Goal: Check status: Check status

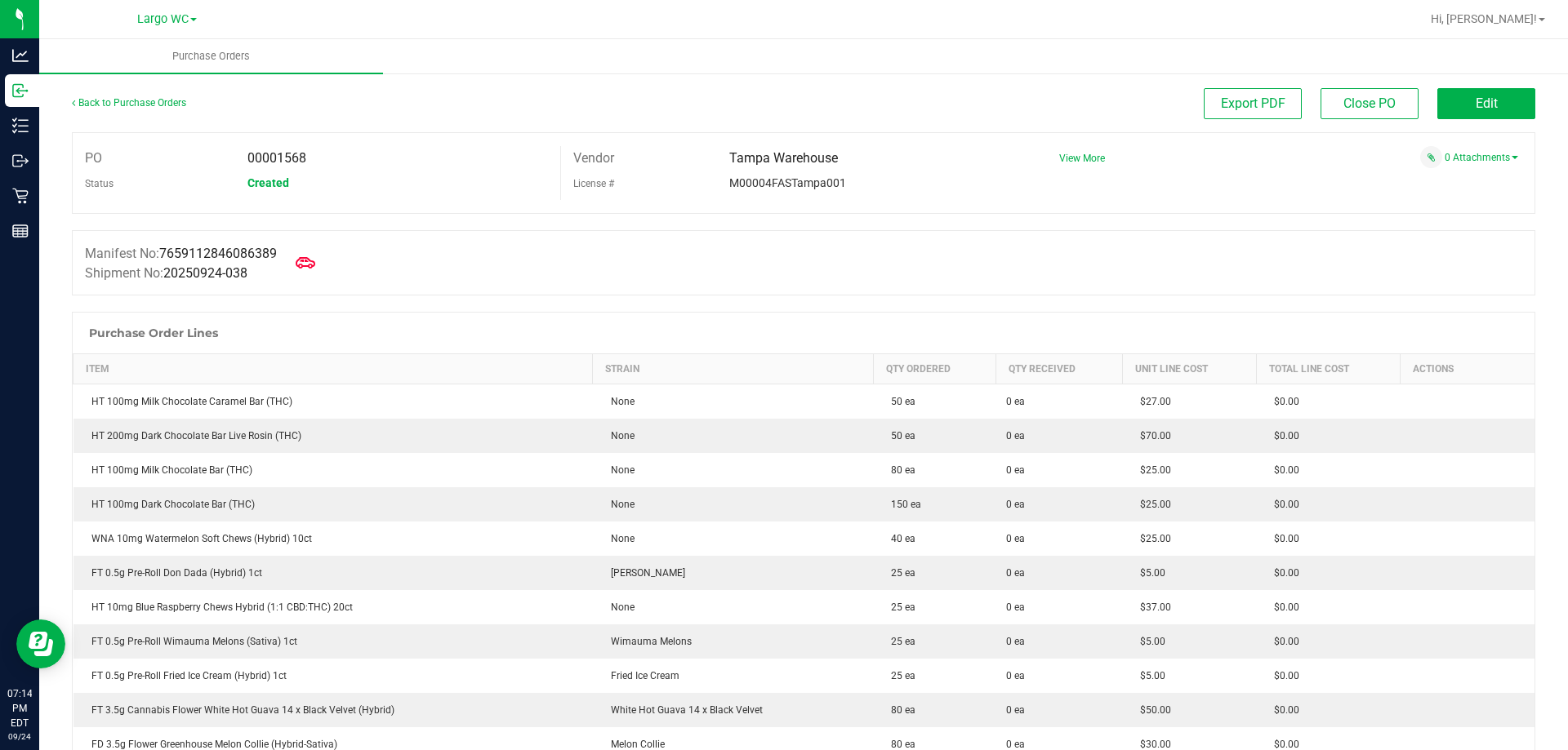
scroll to position [2123, 0]
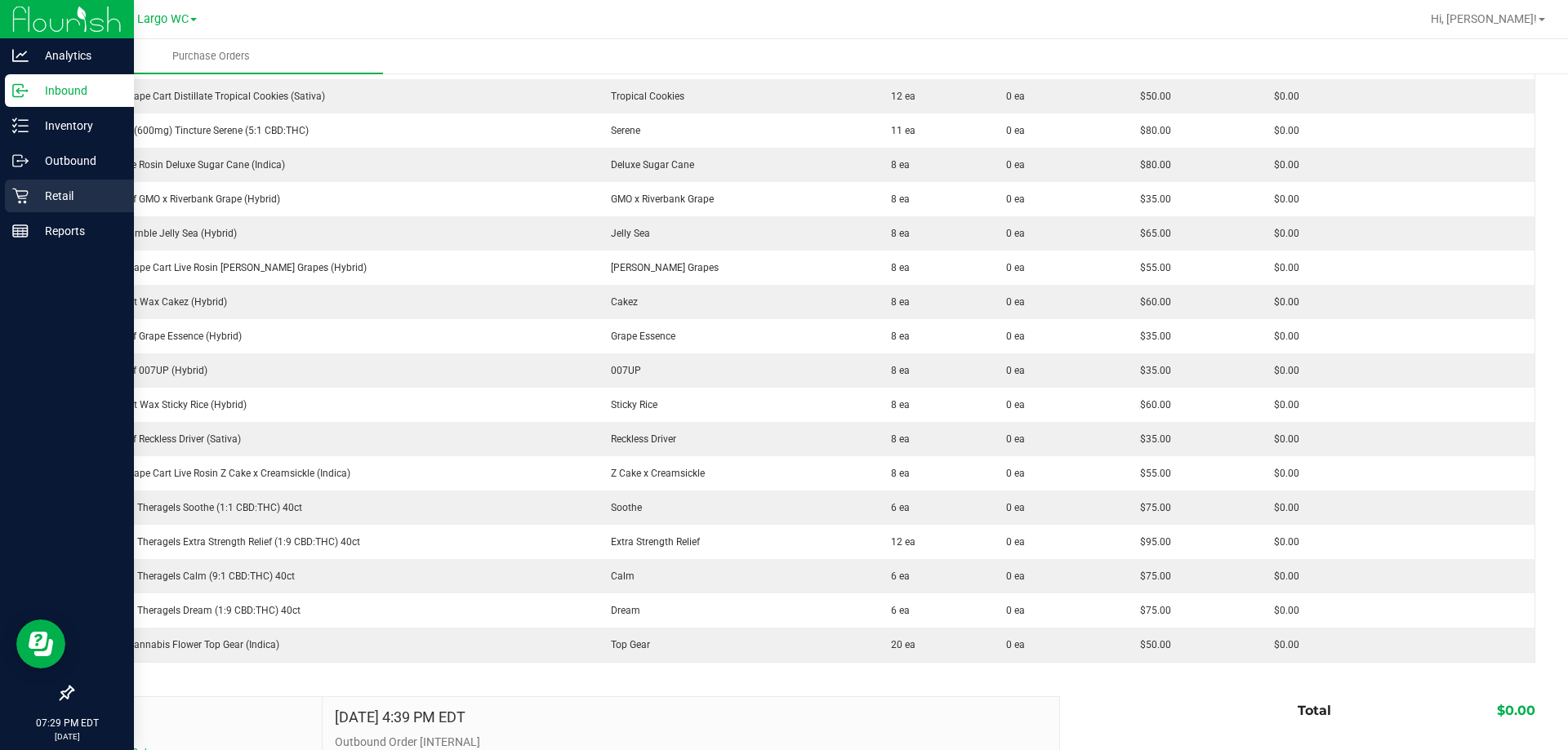
click at [26, 197] on icon at bounding box center [20, 196] width 16 height 16
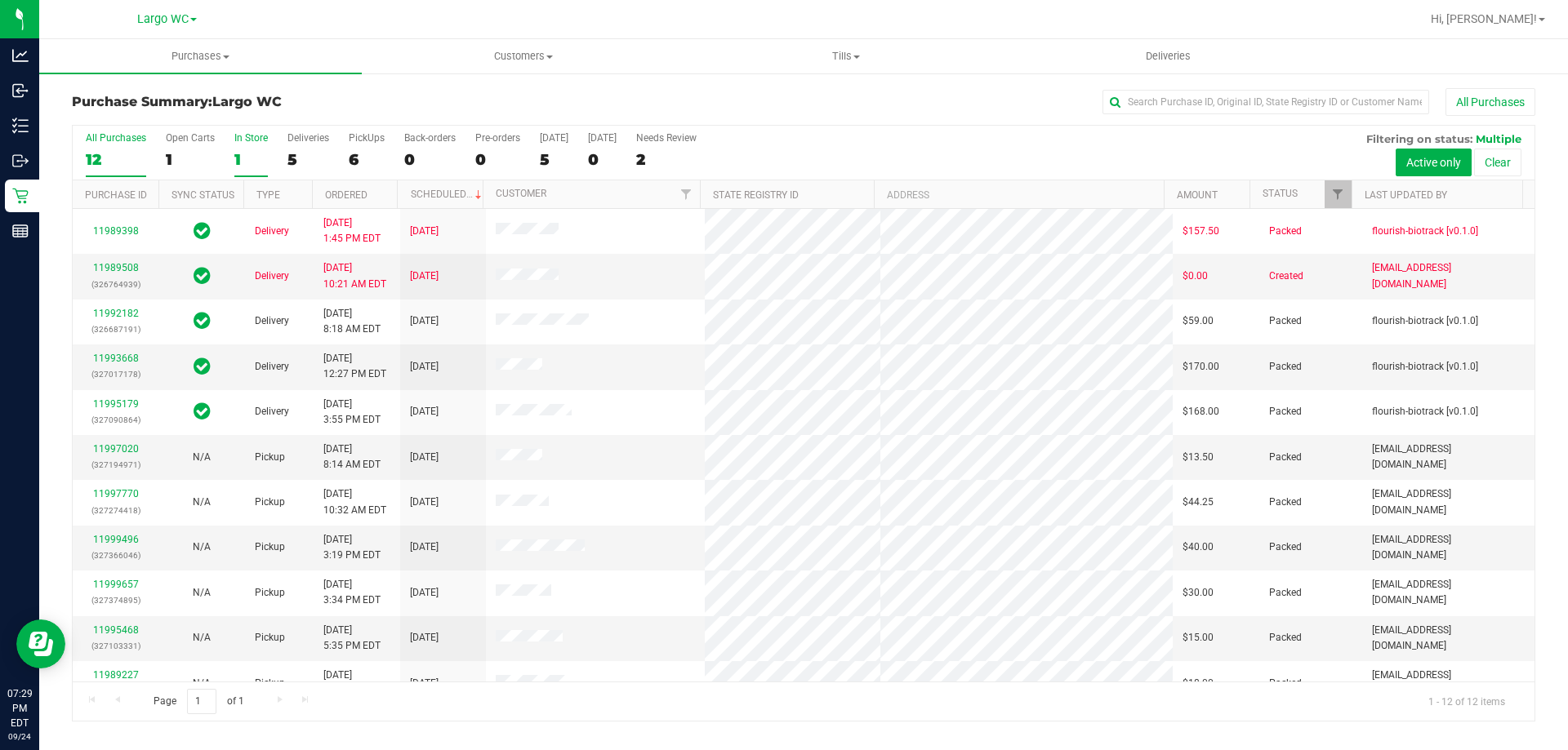
click at [235, 161] on div "1" at bounding box center [252, 160] width 34 height 19
click at [0, 0] on input "In Store 1" at bounding box center [0, 0] width 0 height 0
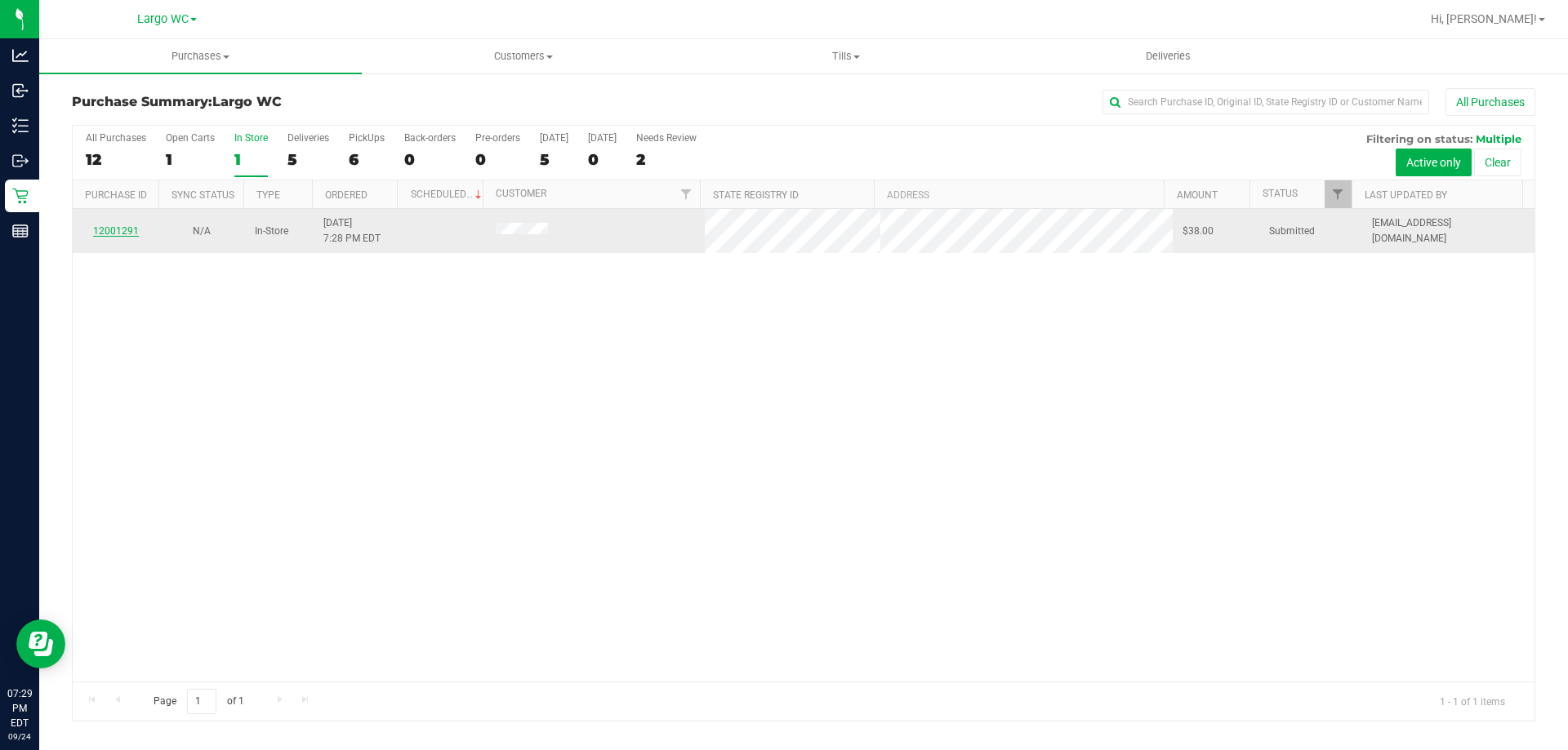
click at [112, 233] on link "12001291" at bounding box center [116, 231] width 46 height 12
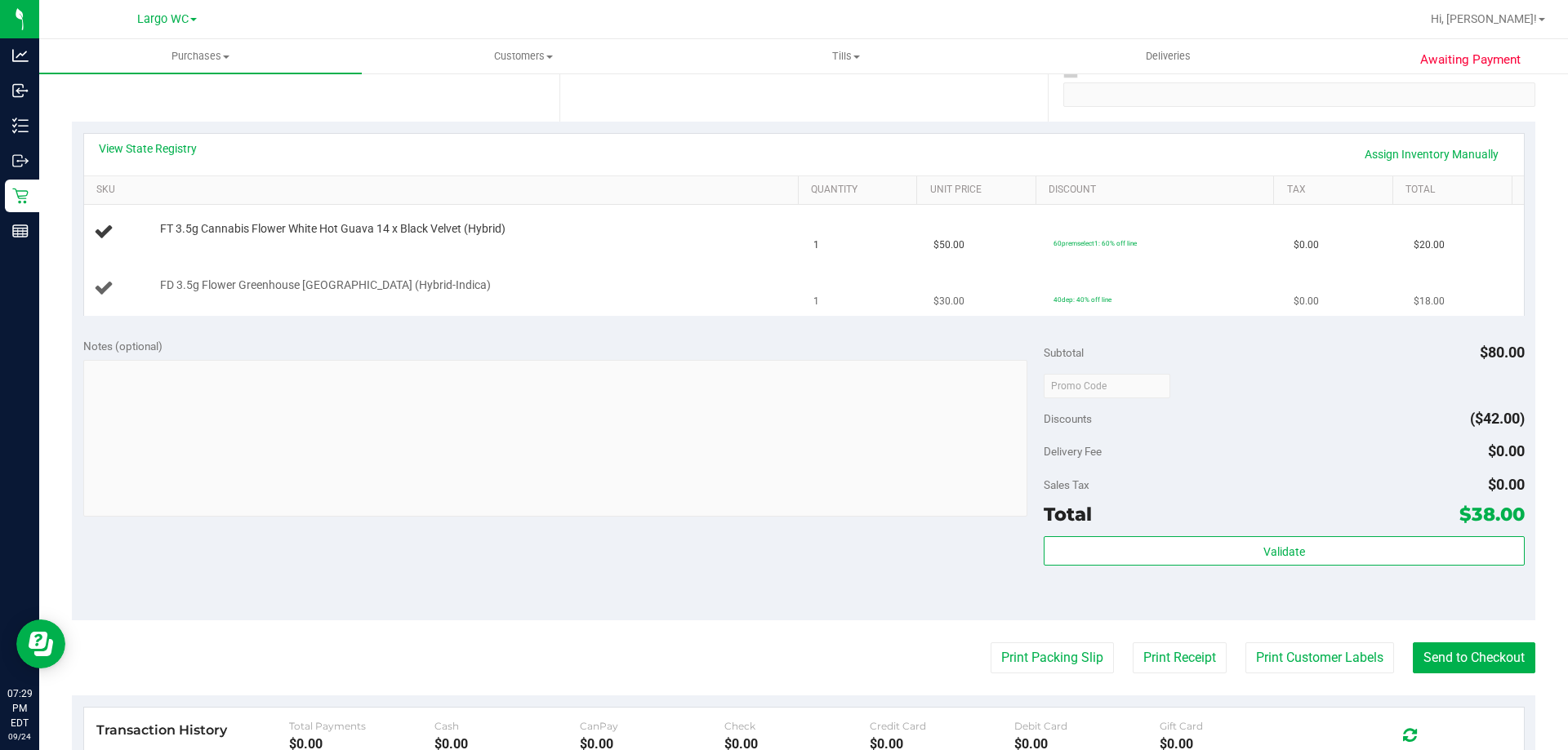
scroll to position [327, 0]
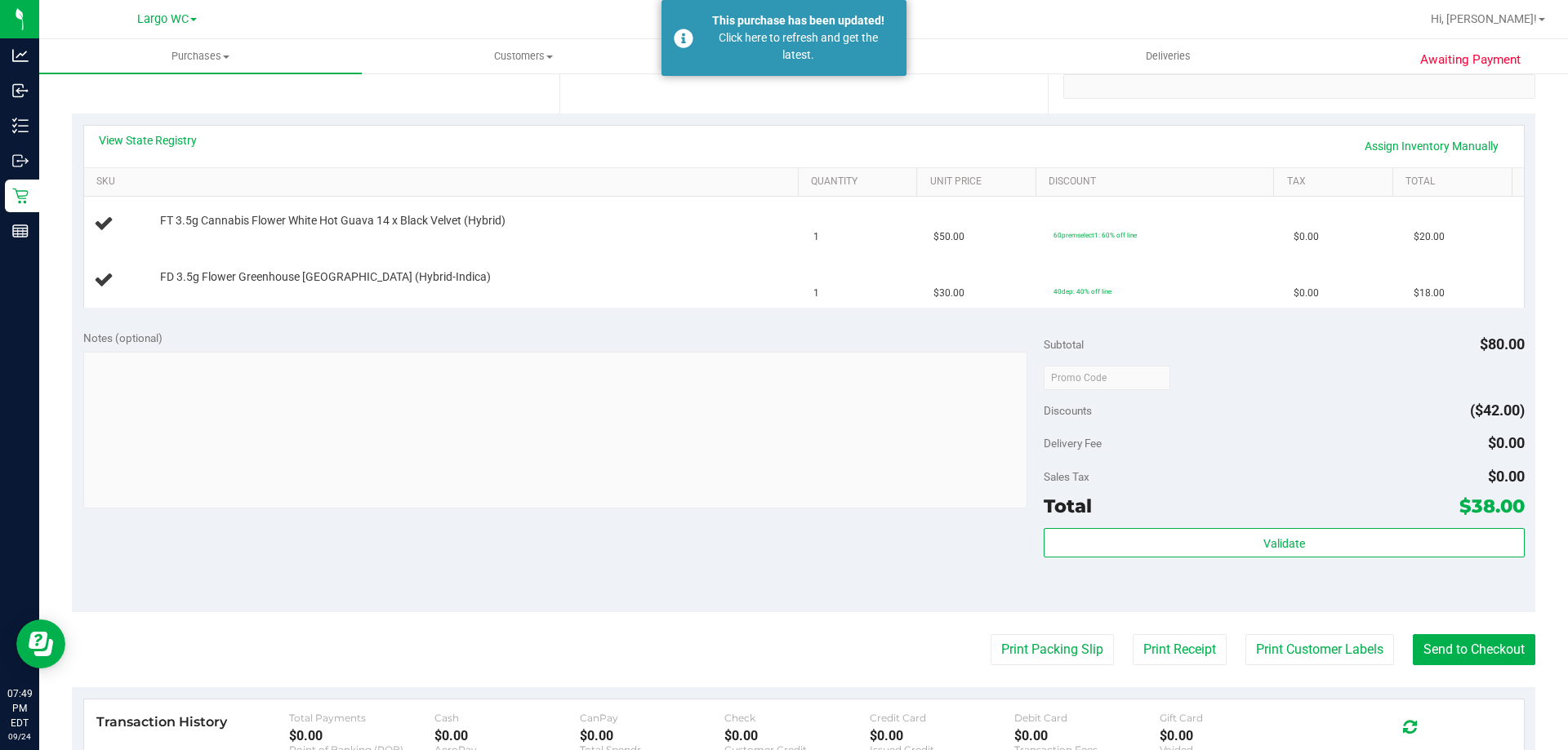
click at [560, 496] on div "Notes (optional) Subtotal $80.00 Discounts ($42.00) Delivery Fee $0.00 Sales Ta…" at bounding box center [804, 465] width 1464 height 294
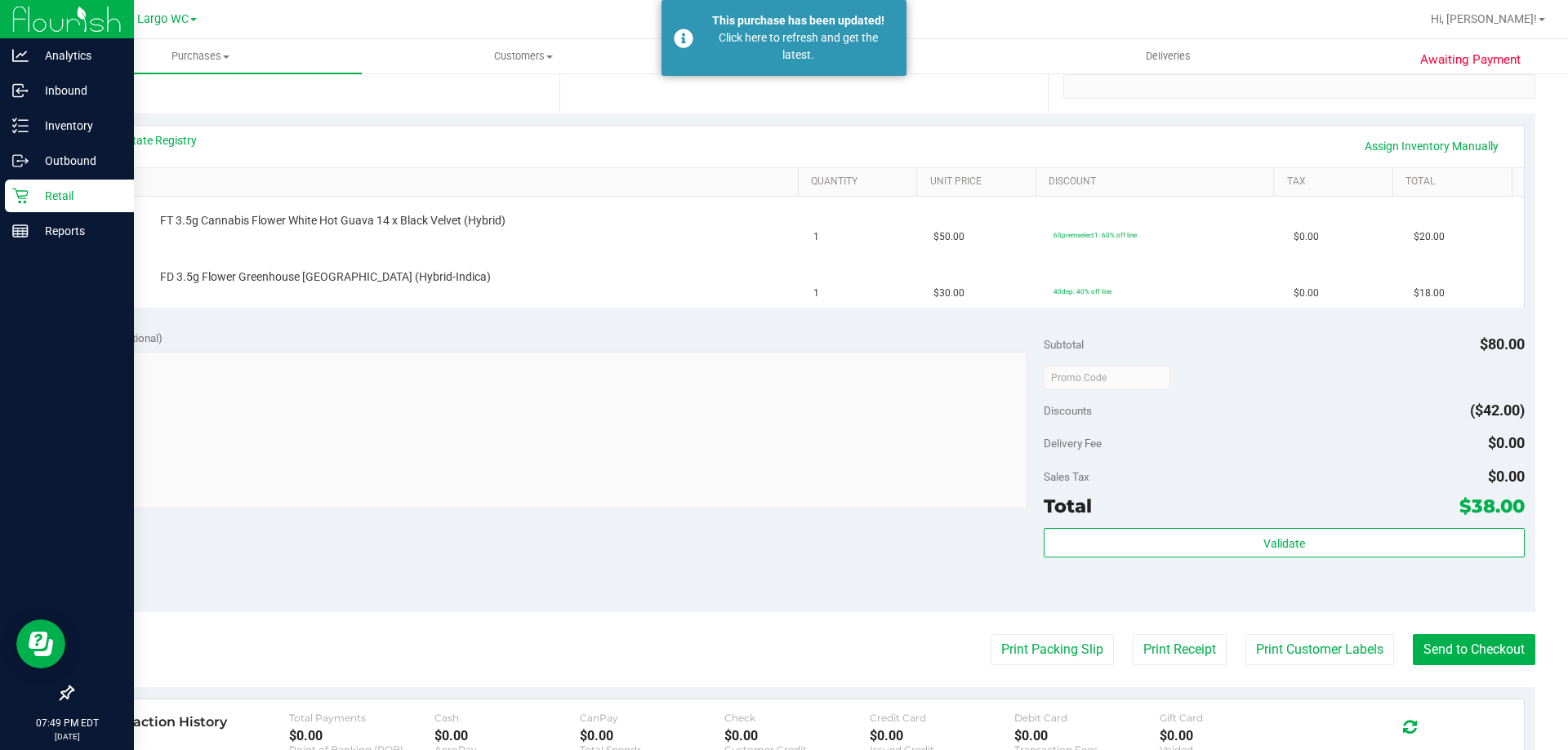
click at [35, 188] on p "Retail" at bounding box center [77, 196] width 98 height 20
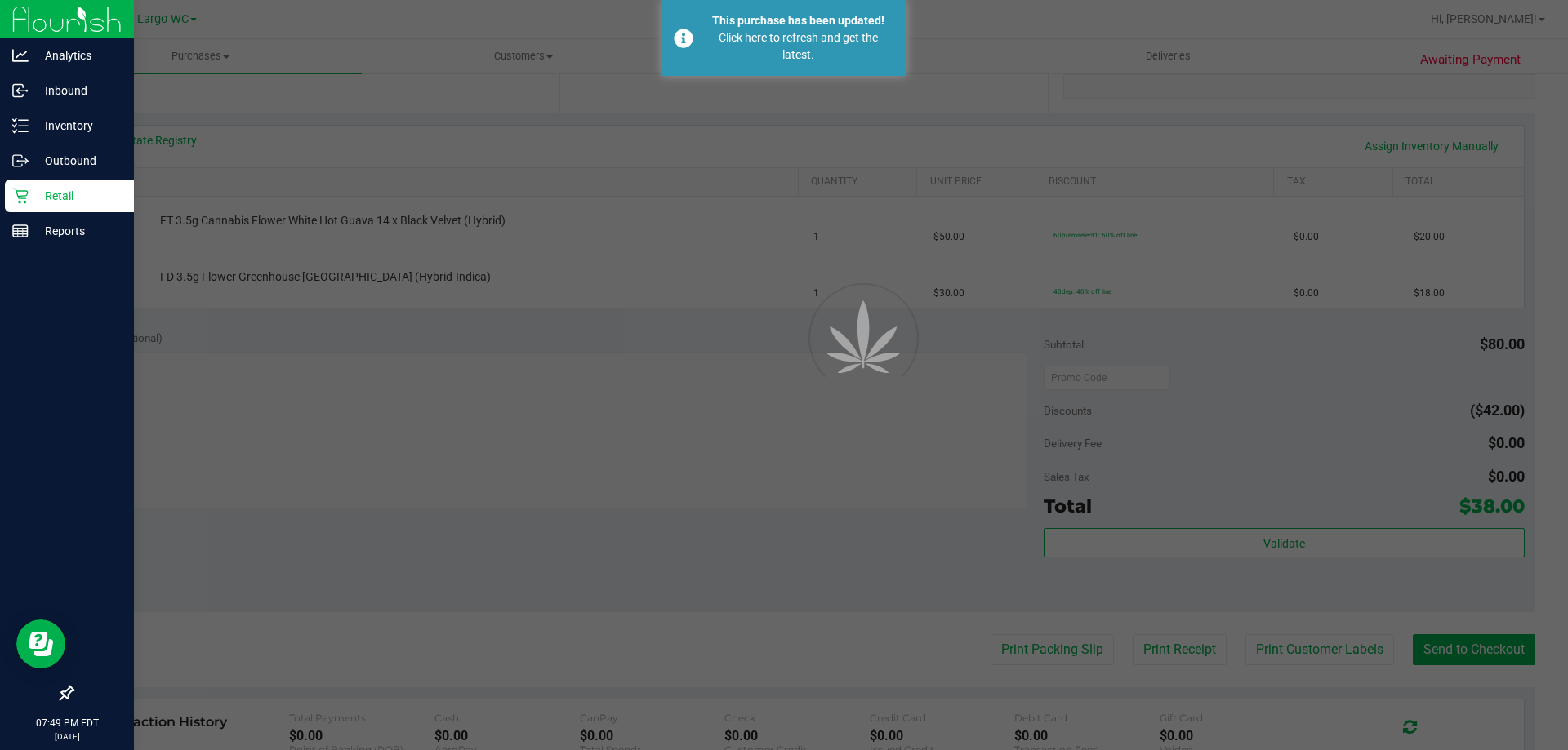
click at [35, 188] on p "Retail" at bounding box center [77, 196] width 98 height 20
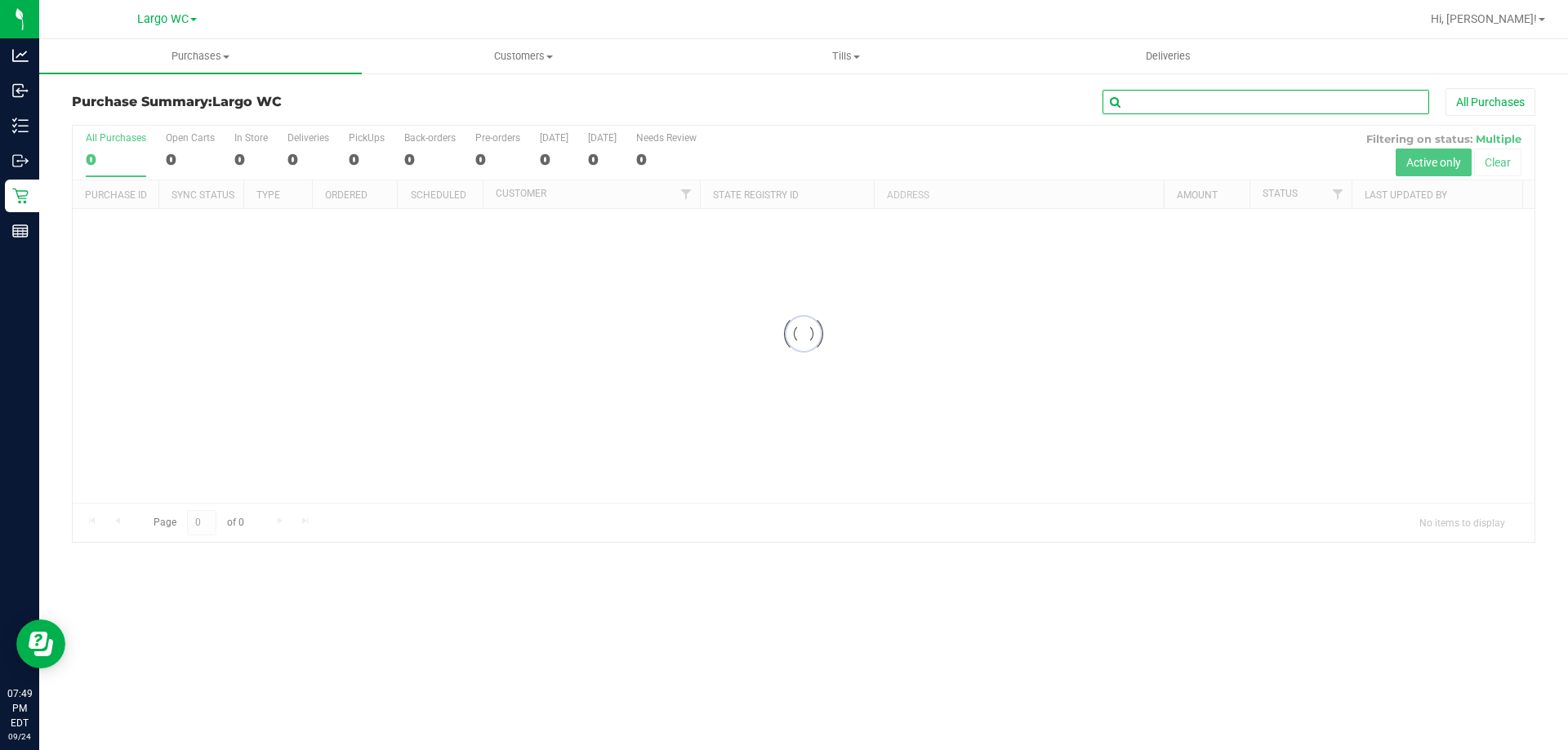
click at [783, 104] on input "text" at bounding box center [1267, 102] width 327 height 25
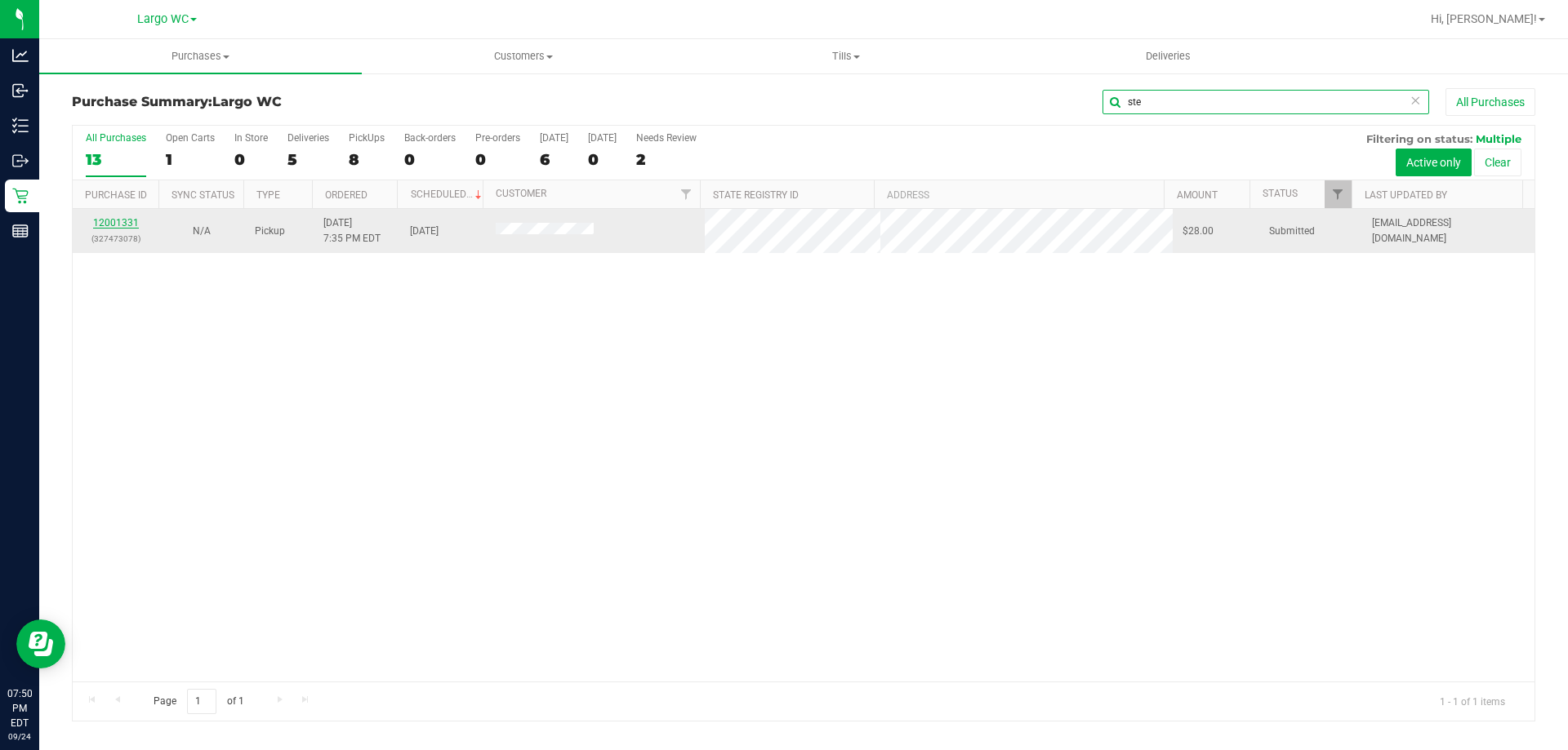
type input "ste"
click at [116, 218] on link "12001331" at bounding box center [116, 223] width 46 height 12
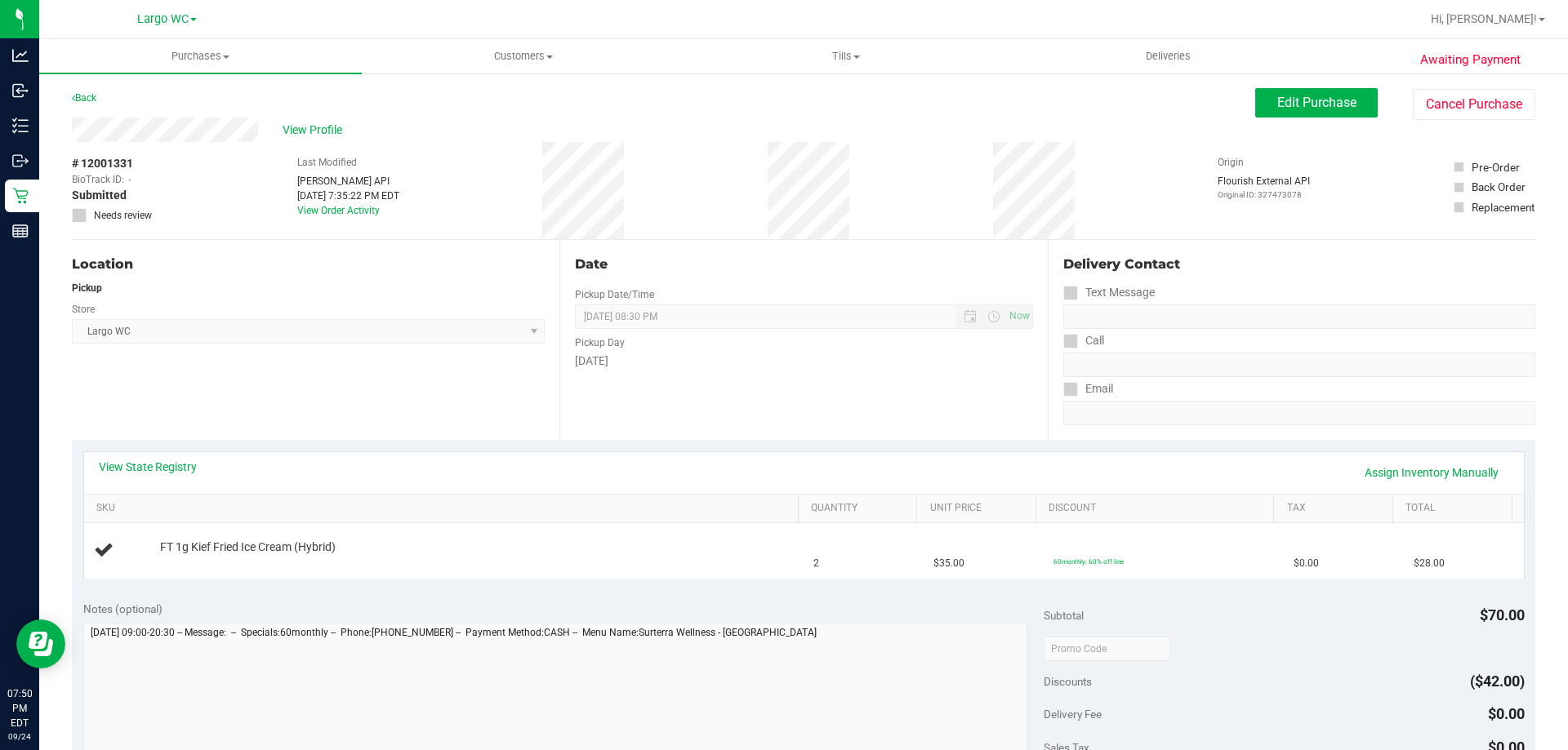
click at [167, 453] on div "View State Registry Assign Inventory Manually" at bounding box center [804, 474] width 1440 height 42
click at [158, 468] on link "View State Registry" at bounding box center [148, 467] width 98 height 16
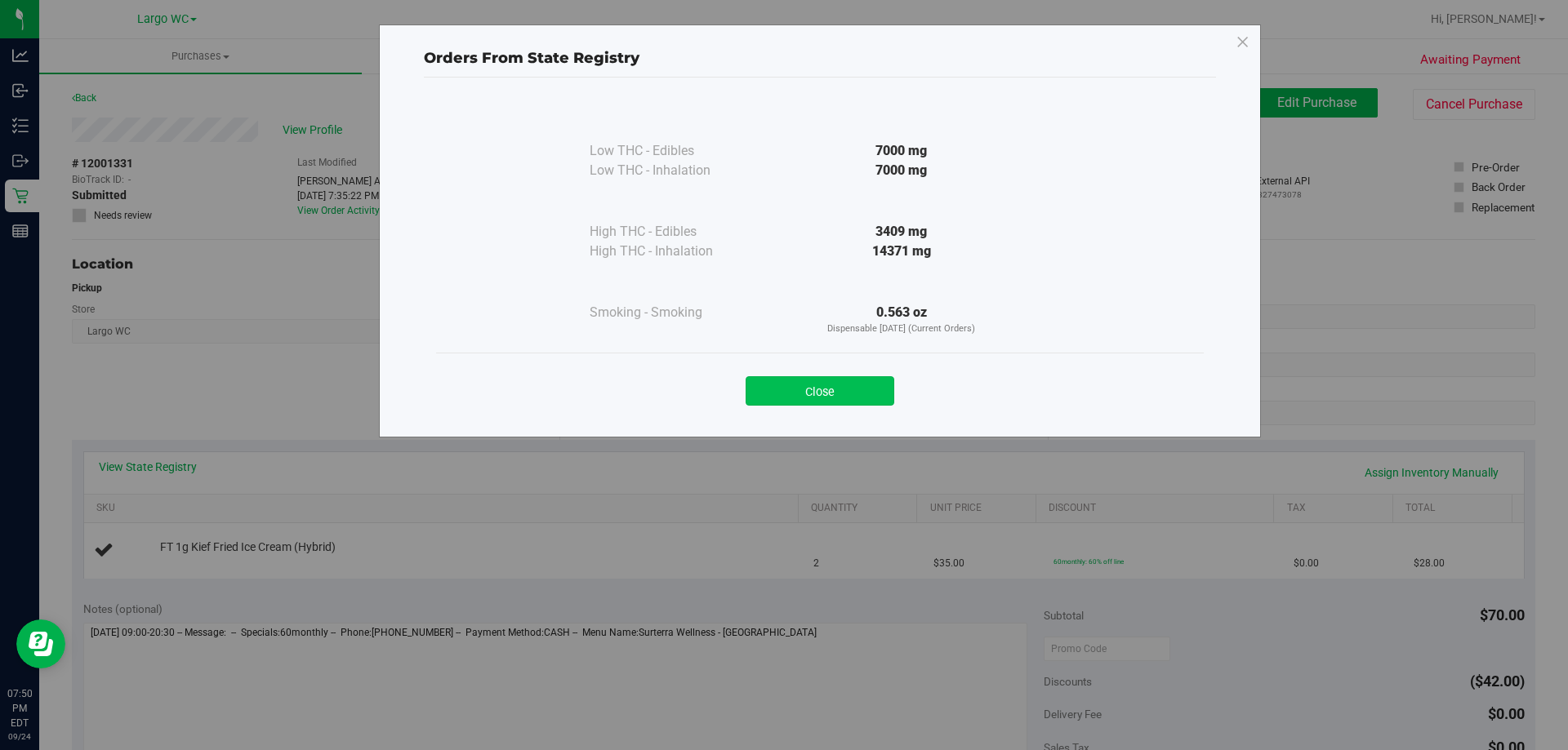
click at [783, 396] on button "Close" at bounding box center [820, 391] width 149 height 30
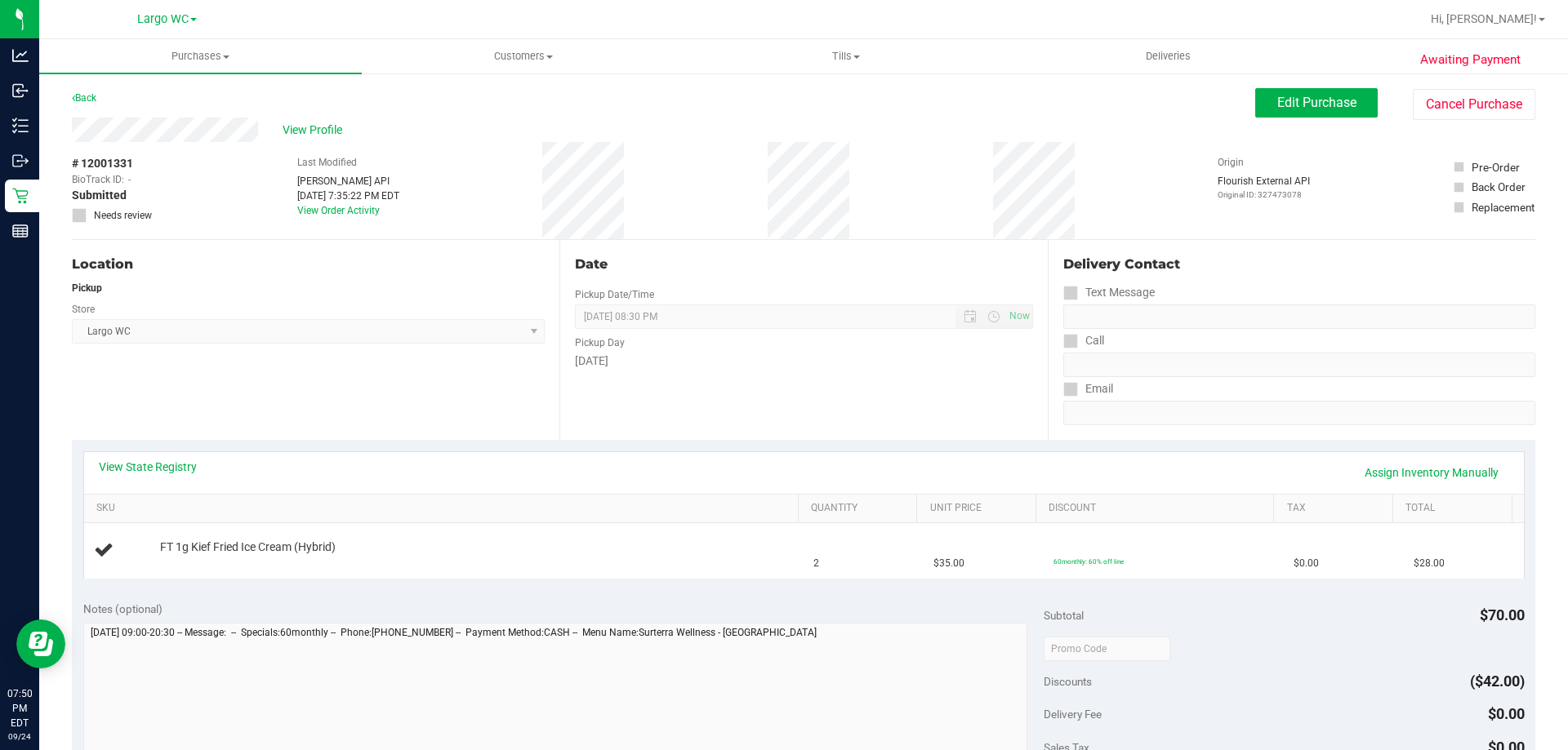
click at [783, 368] on div "[DATE]" at bounding box center [803, 361] width 457 height 17
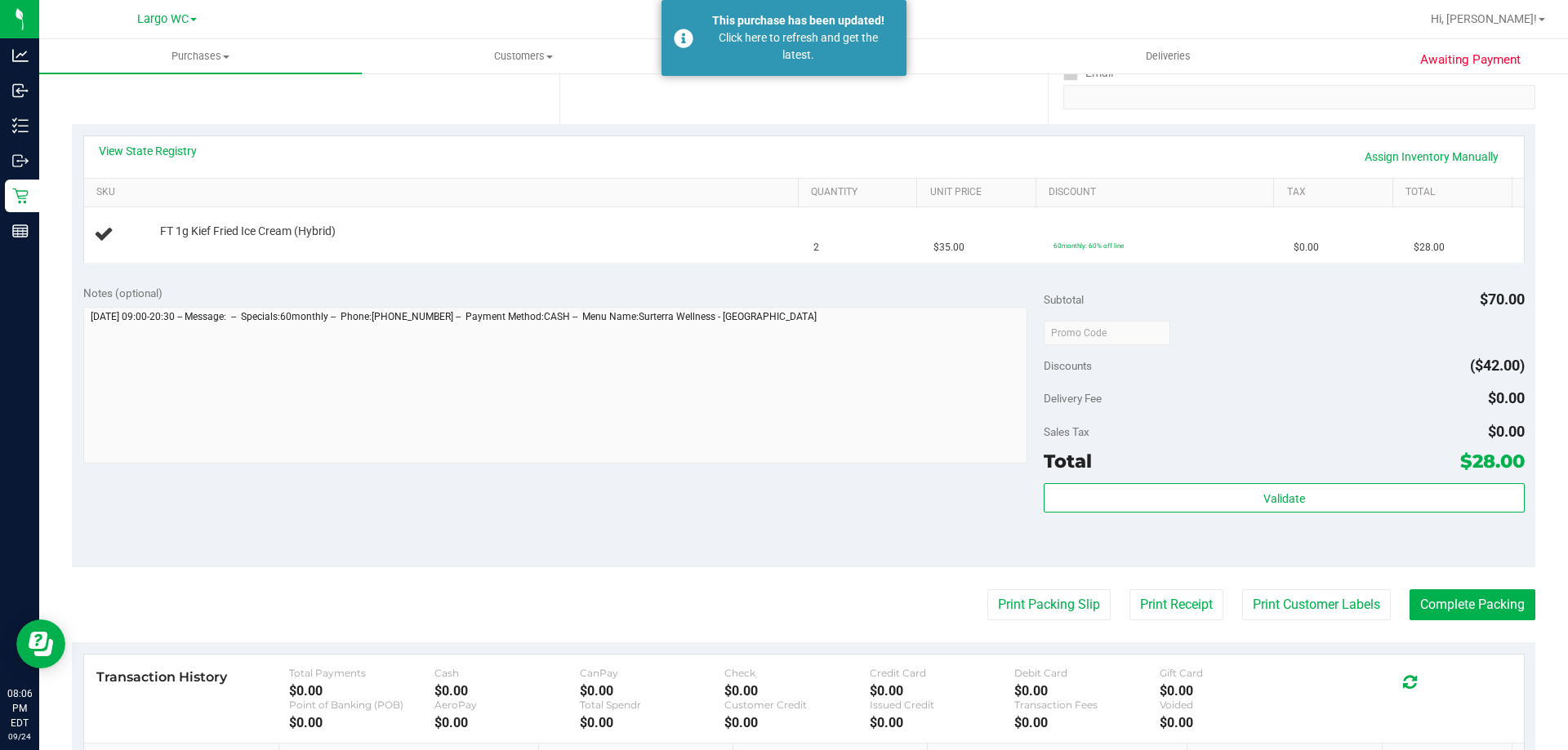
scroll to position [301, 0]
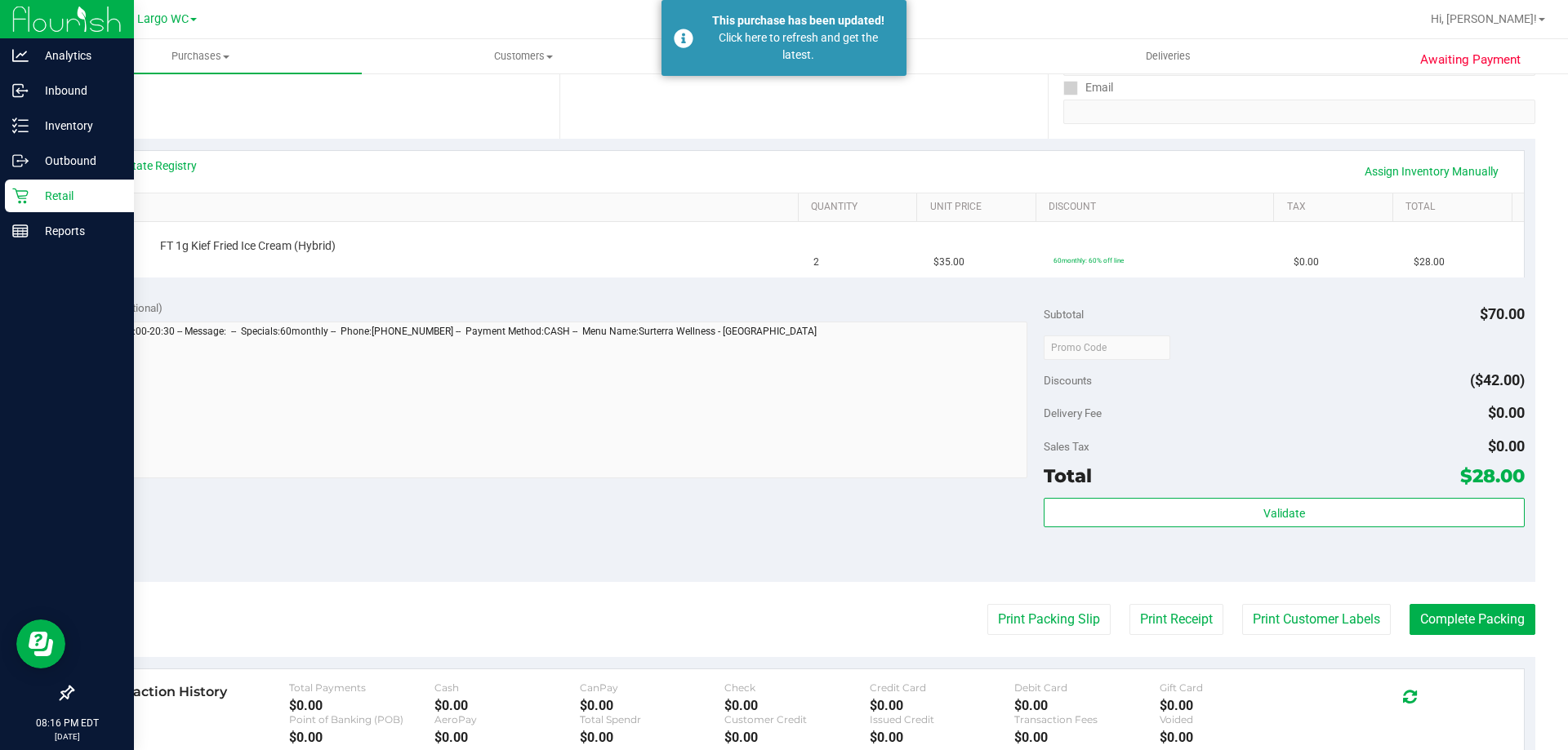
click at [26, 187] on div "Retail" at bounding box center [69, 195] width 129 height 33
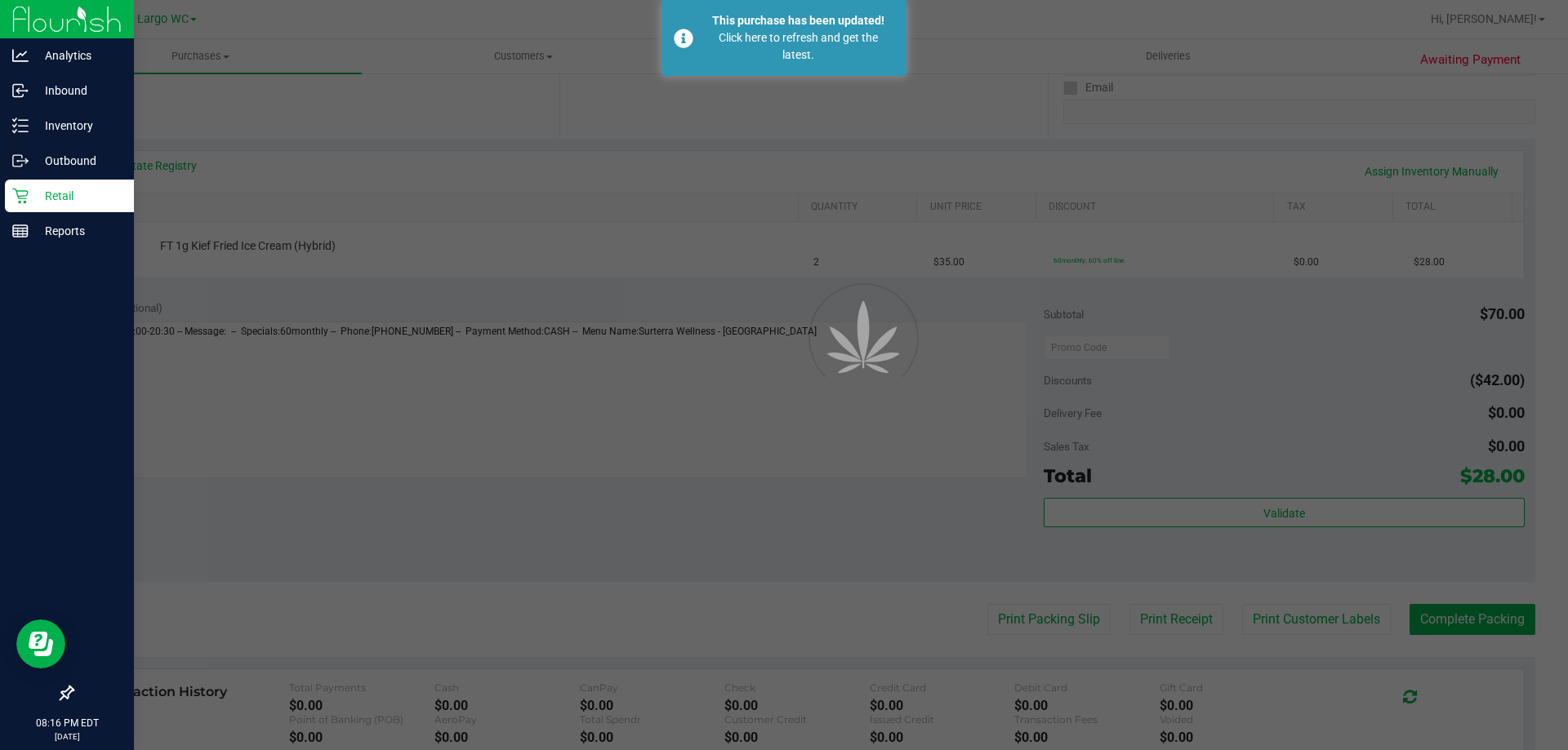
click at [26, 187] on div "Retail" at bounding box center [69, 195] width 129 height 33
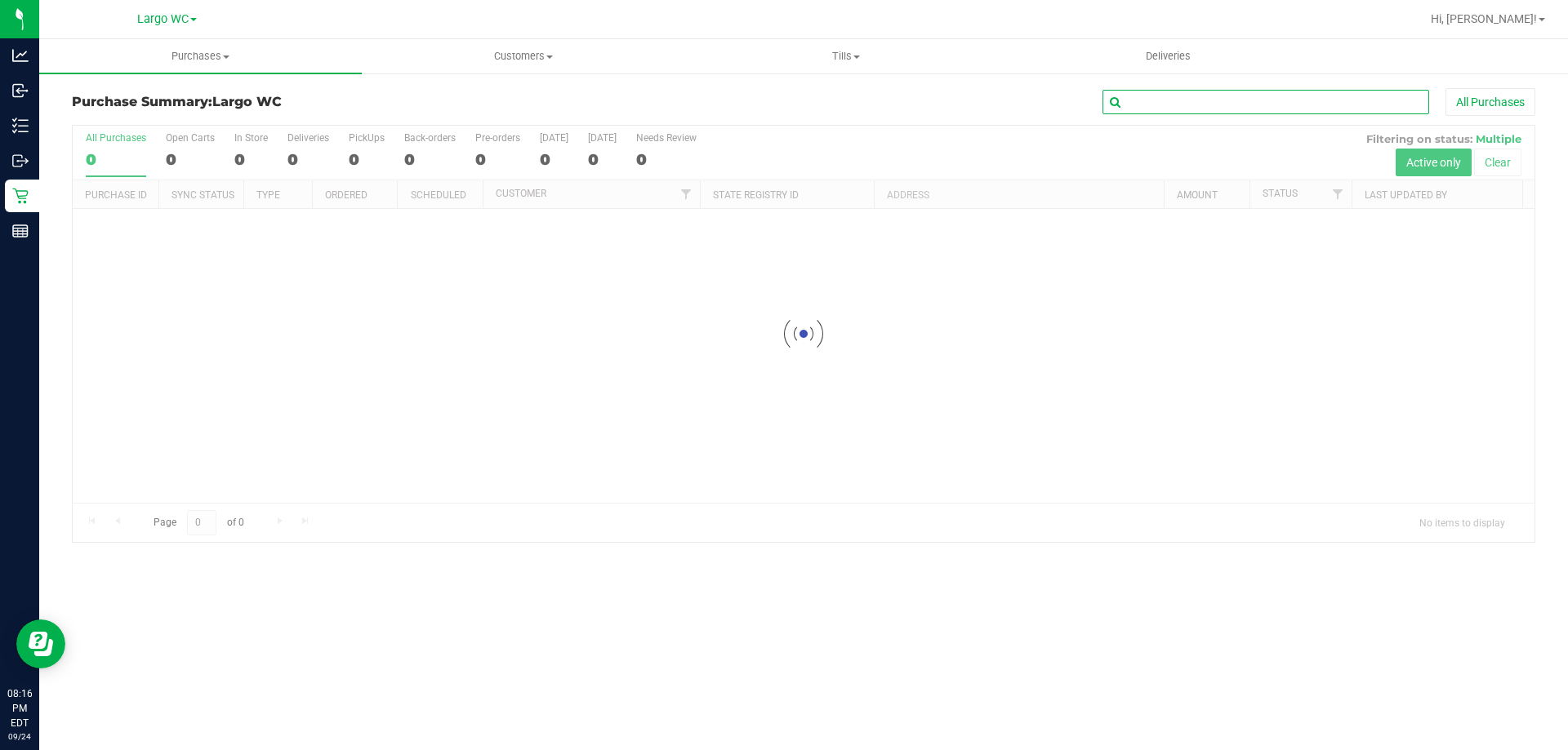
click at [783, 94] on input "text" at bounding box center [1267, 102] width 327 height 25
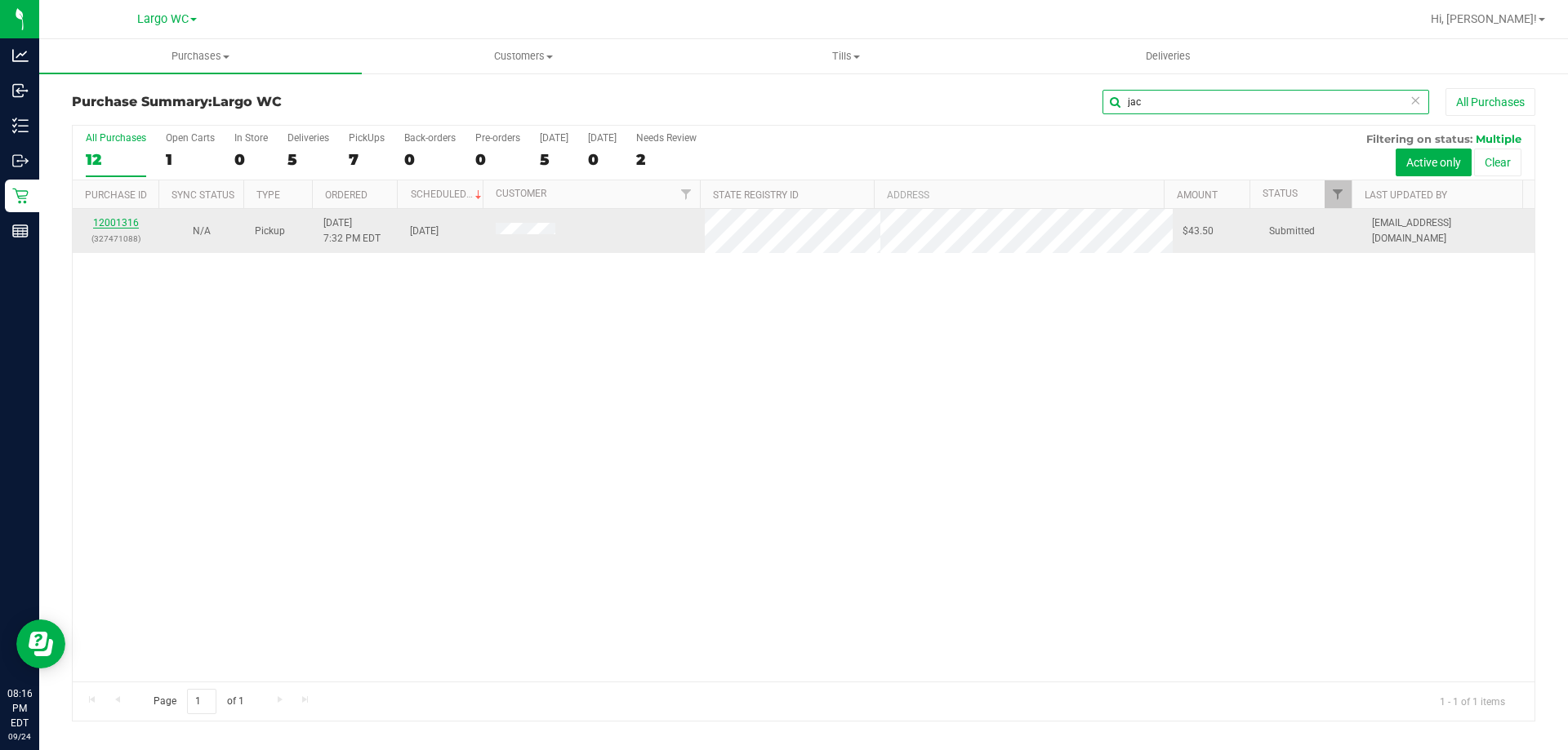
type input "jac"
click at [112, 227] on link "12001316" at bounding box center [116, 223] width 46 height 12
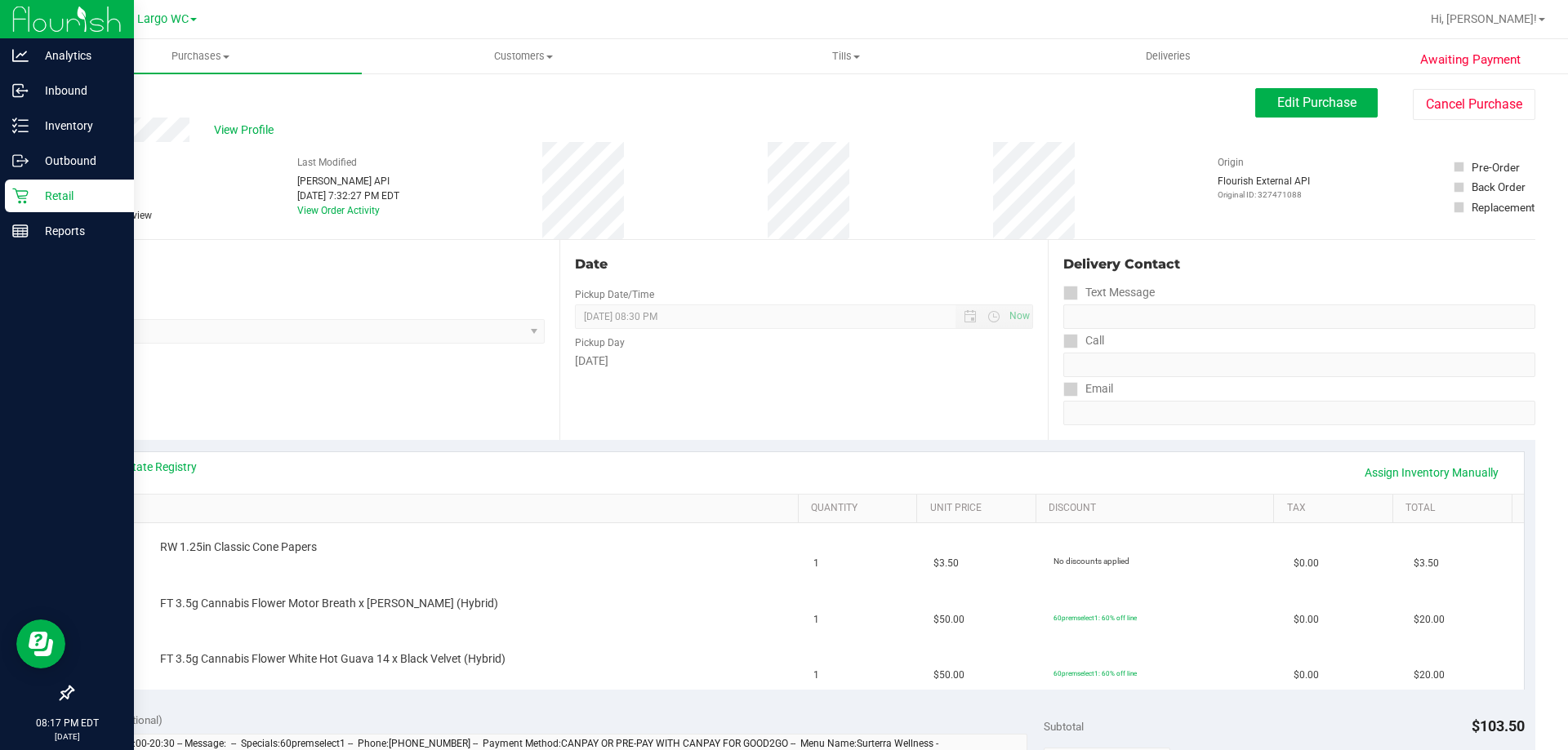
click at [26, 185] on div "Retail" at bounding box center [69, 195] width 129 height 33
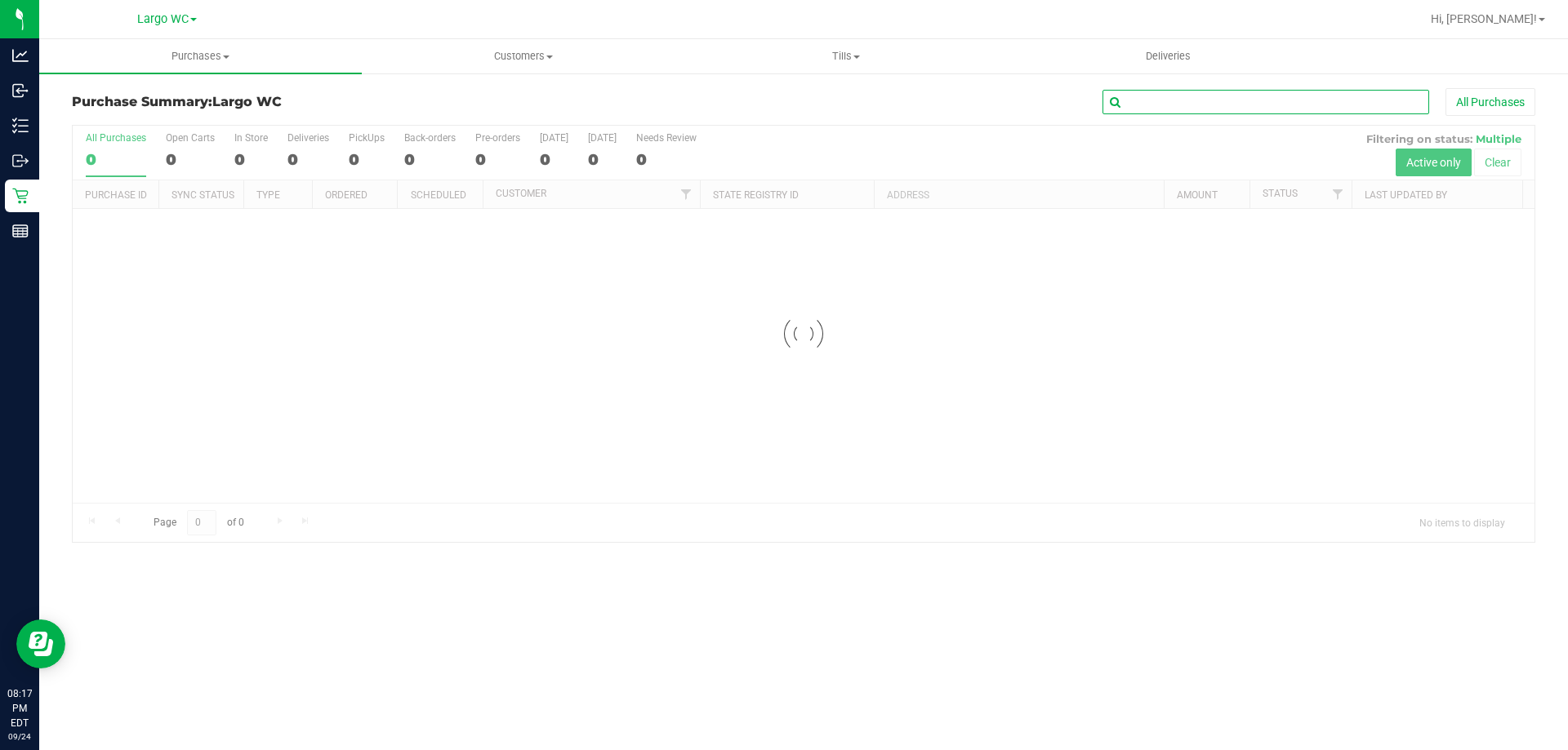
click at [783, 114] on input "text" at bounding box center [1267, 102] width 327 height 25
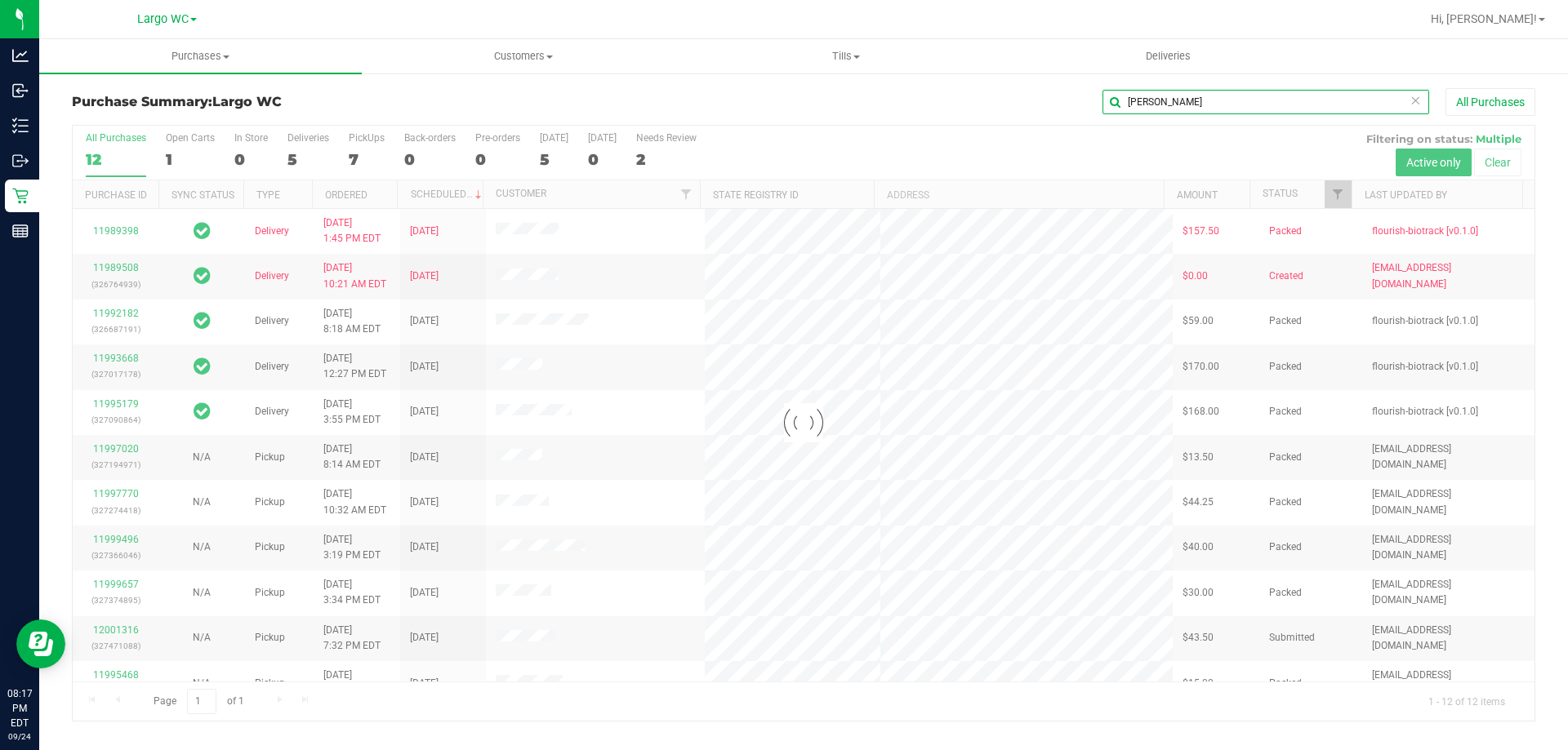
type input "[PERSON_NAME]"
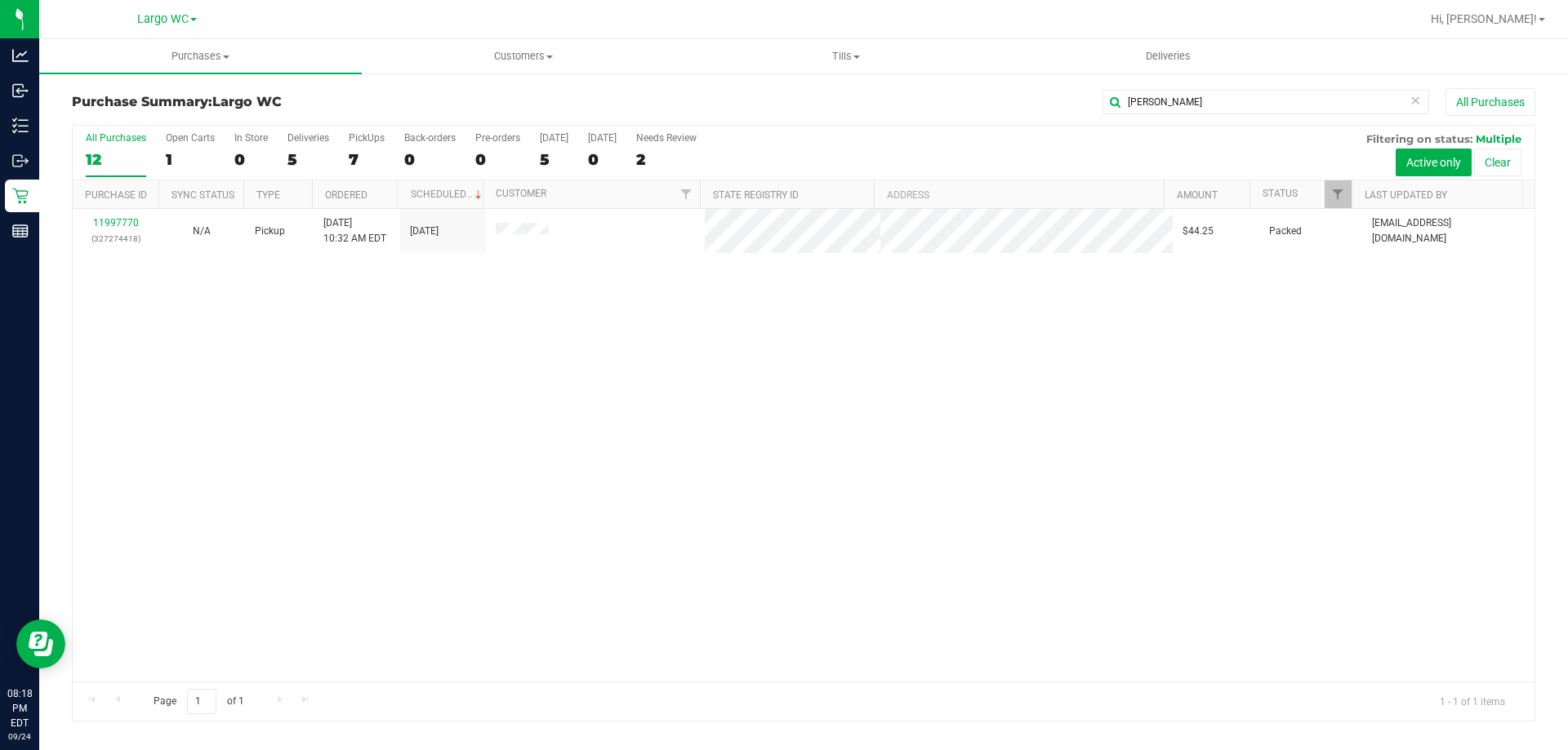
click at [164, 161] on div "All Purchases 12 Open Carts 1 In Store 0 Deliveries 5 PickUps 7 Back-orders 0 P…" at bounding box center [803, 153] width 1462 height 54
click at [183, 162] on div "1" at bounding box center [189, 160] width 49 height 19
click at [0, 0] on input "Open Carts 1" at bounding box center [0, 0] width 0 height 0
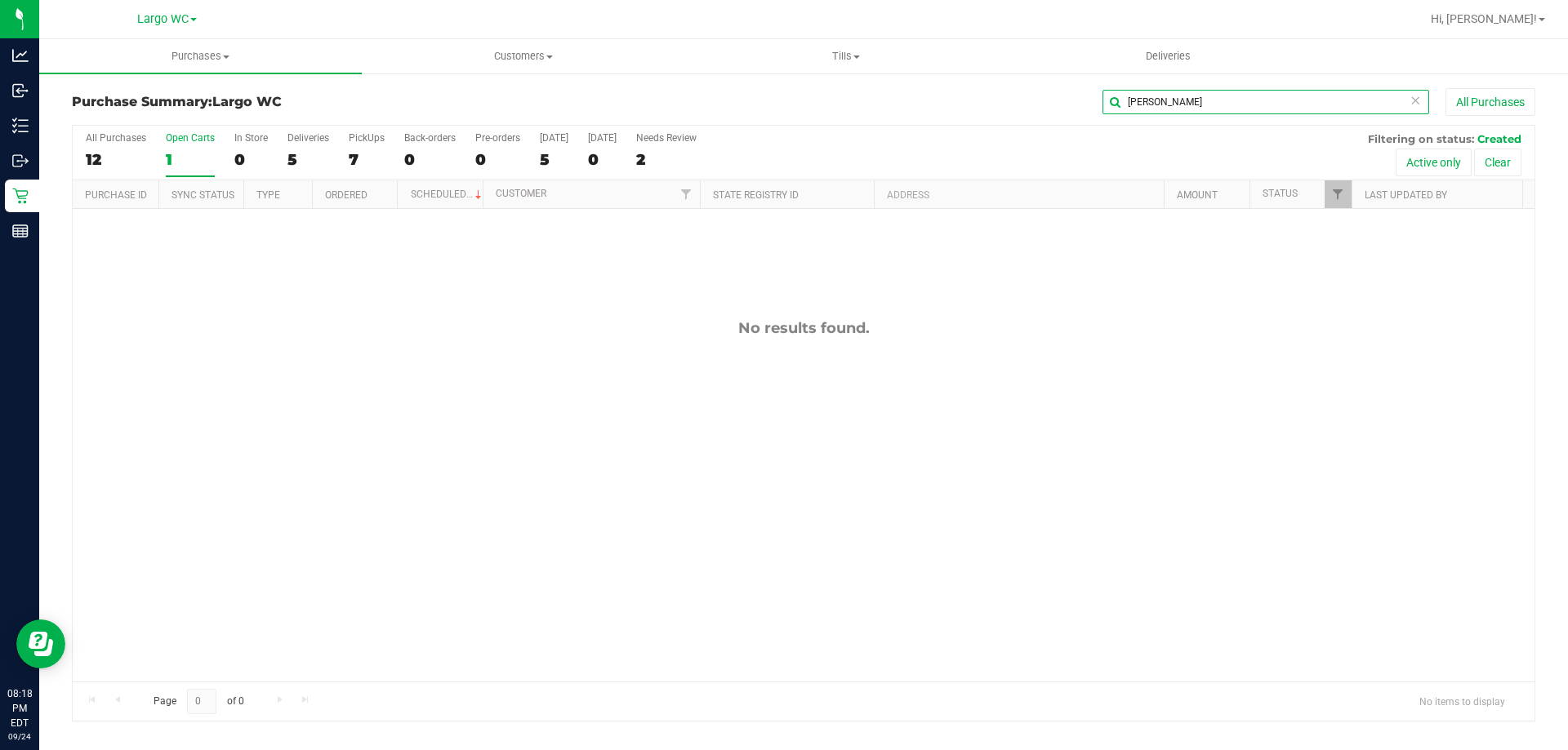
click at [783, 100] on input "[PERSON_NAME]" at bounding box center [1267, 102] width 327 height 25
click at [84, 149] on div "All Purchases 12 Open Carts 1 In Store 0 Deliveries 5 PickUps 7 Back-orders 0 P…" at bounding box center [803, 153] width 1462 height 54
click at [100, 156] on div "12" at bounding box center [116, 160] width 60 height 19
click at [0, 0] on input "All Purchases 12" at bounding box center [0, 0] width 0 height 0
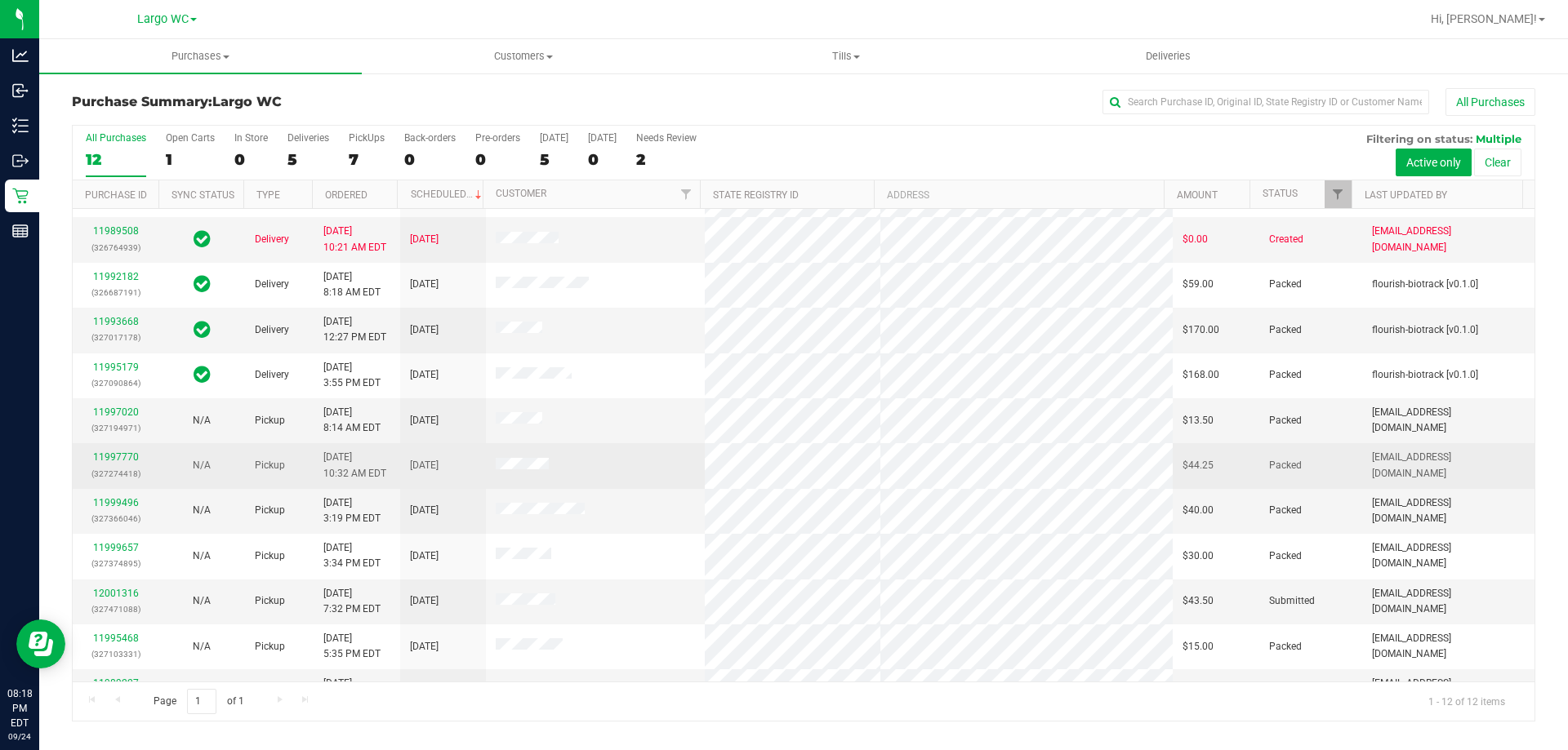
scroll to position [69, 0]
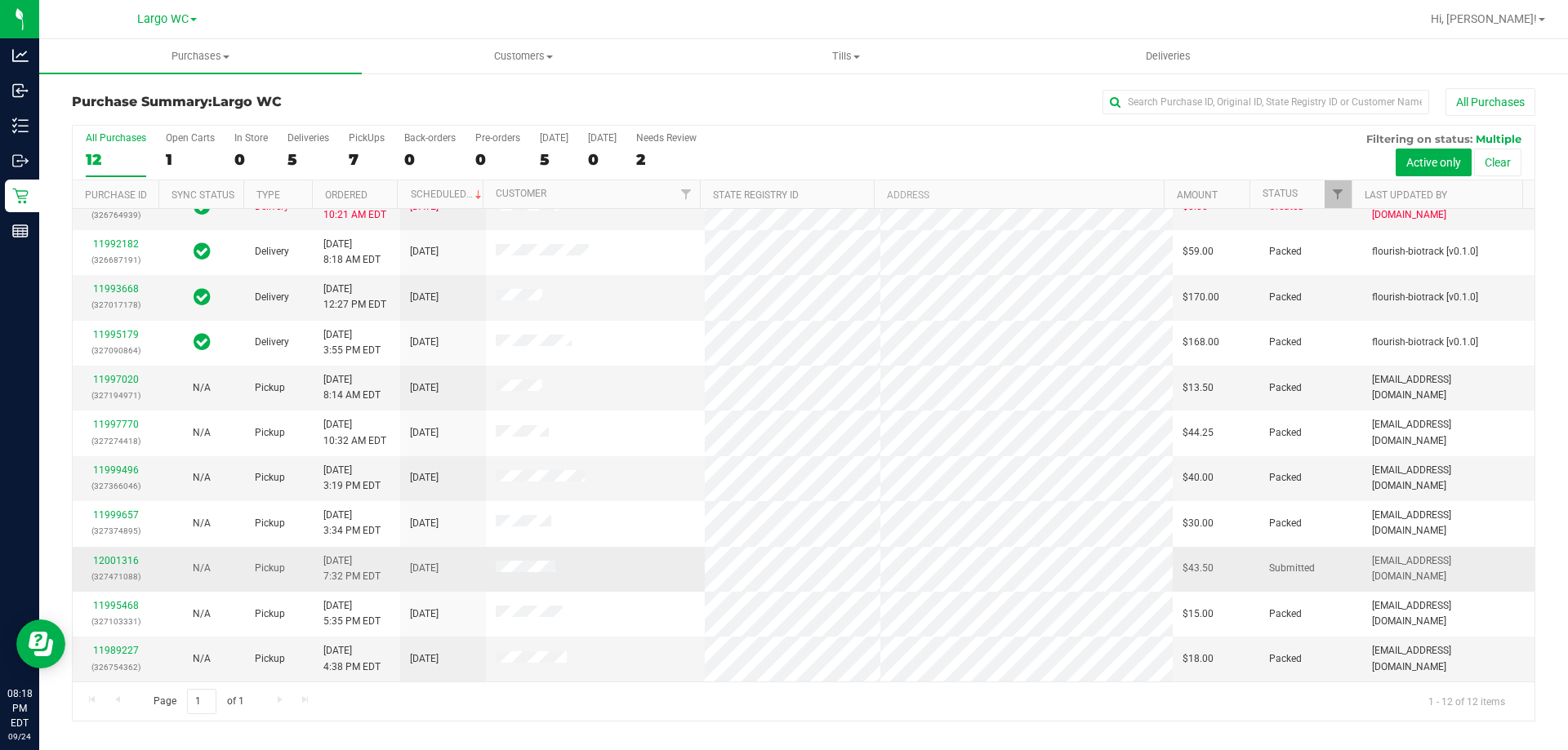
click at [127, 568] on div "12001316 (327471088)" at bounding box center [115, 569] width 66 height 31
click at [124, 560] on link "12001316" at bounding box center [116, 561] width 46 height 12
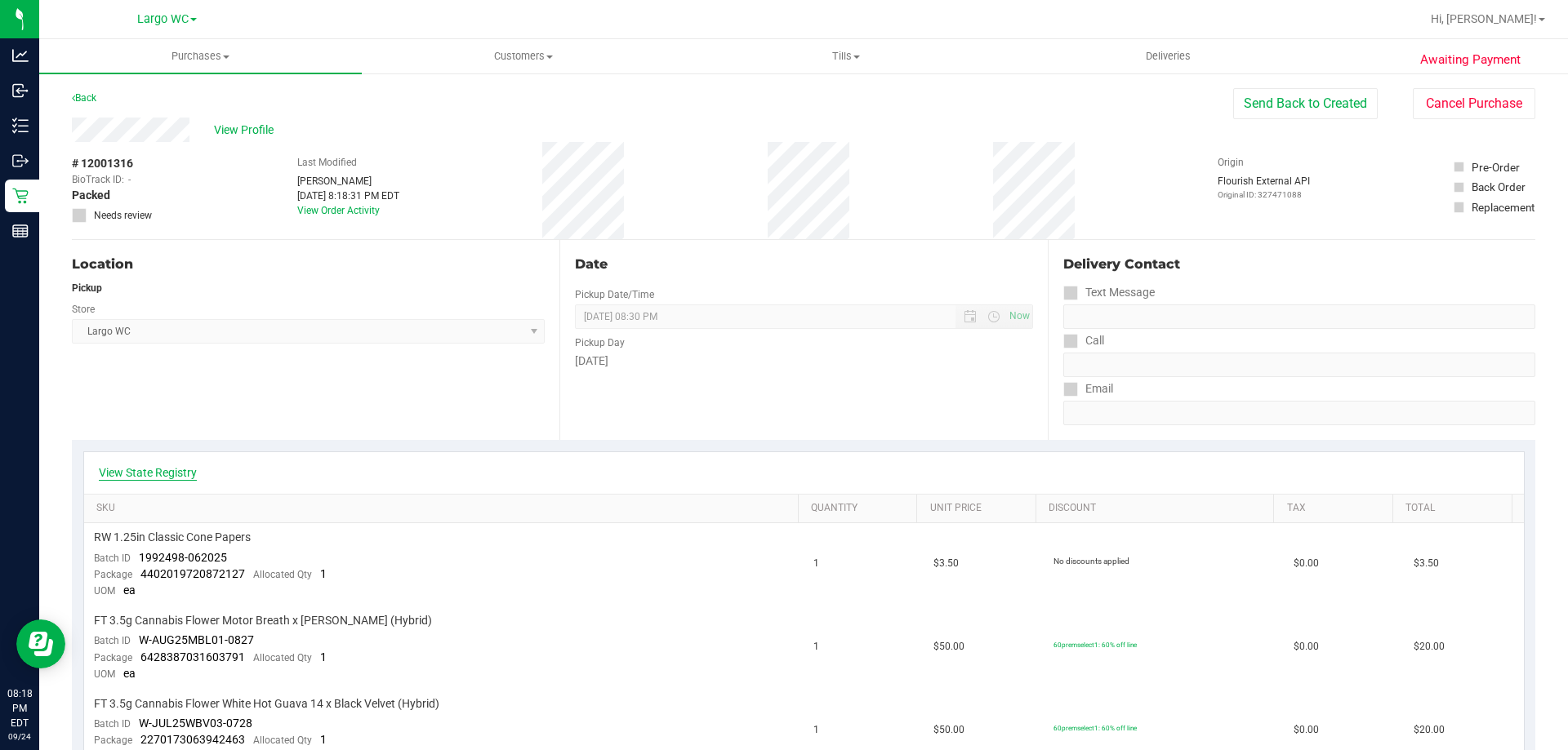
click at [170, 472] on link "View State Registry" at bounding box center [148, 473] width 98 height 16
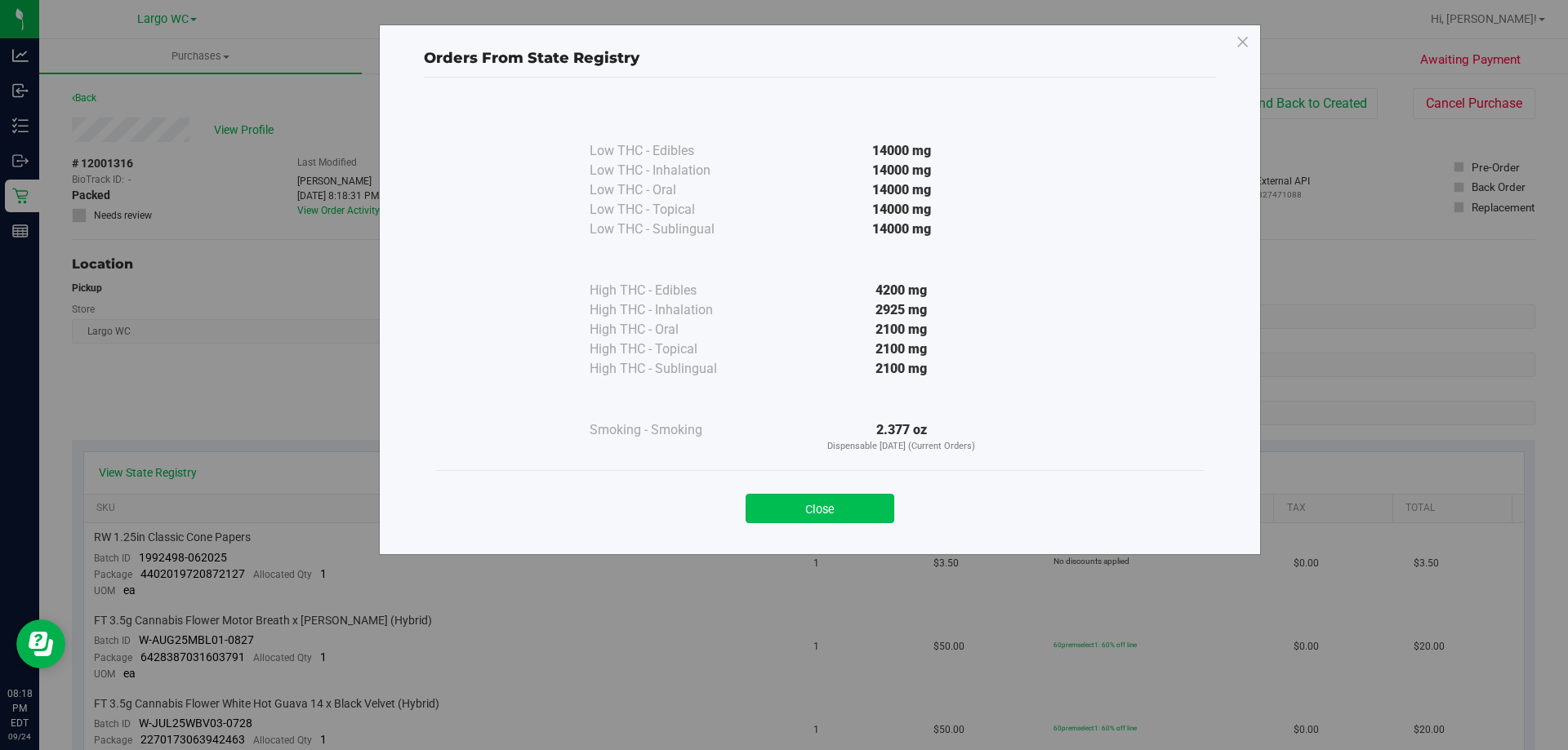
click at [783, 510] on button "Close" at bounding box center [820, 509] width 149 height 30
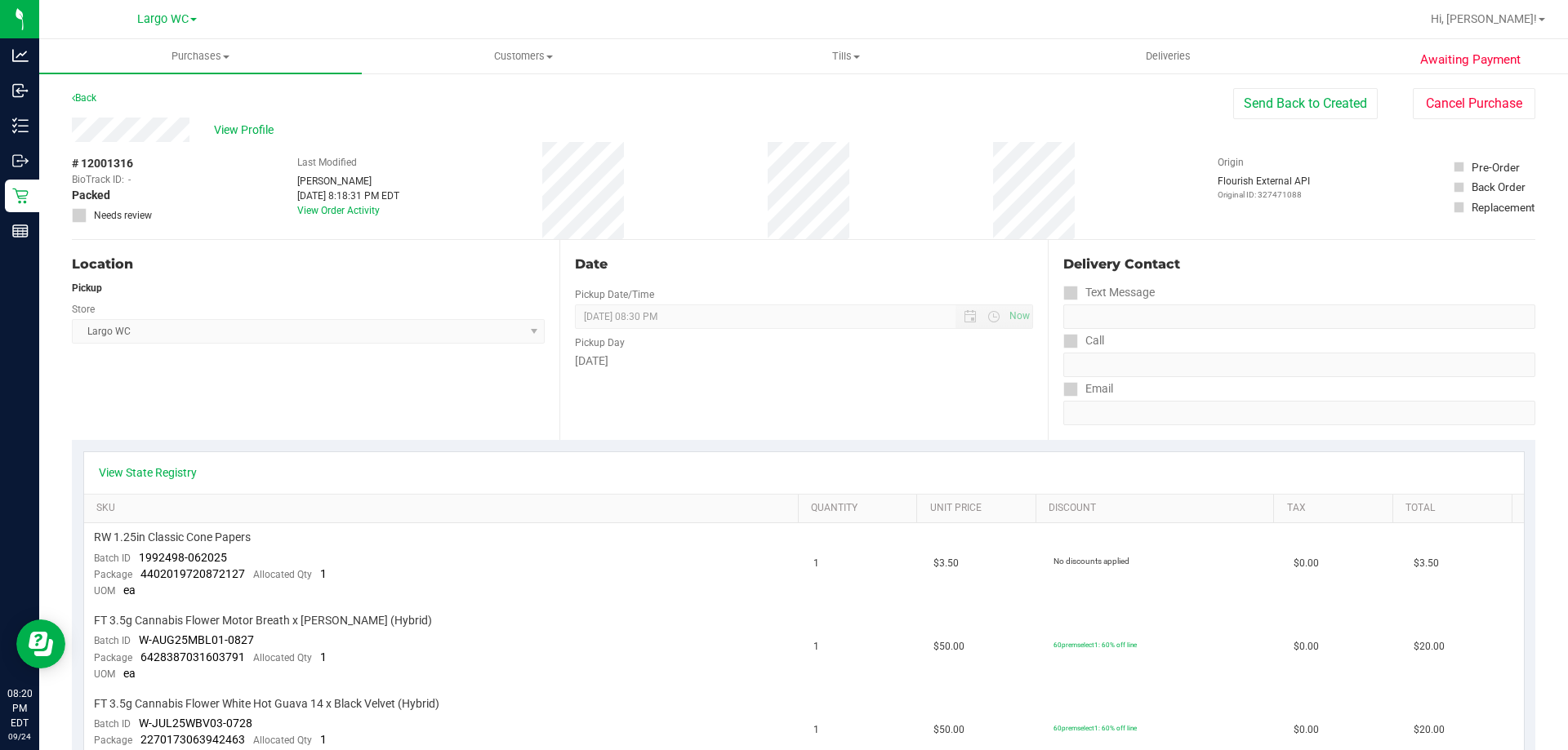
drag, startPoint x: 361, startPoint y: 352, endPoint x: 306, endPoint y: 266, distance: 102.1
click at [361, 348] on div "Location Pickup Store Largo WC Select Store [PERSON_NAME][GEOGRAPHIC_DATA] [PER…" at bounding box center [316, 340] width 488 height 200
